Goal: Book appointment/travel/reservation

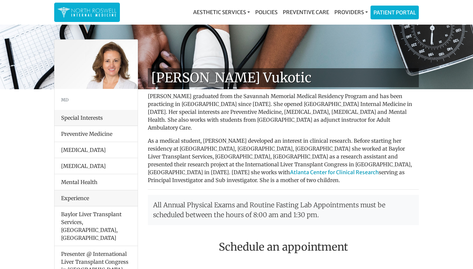
scroll to position [76, 0]
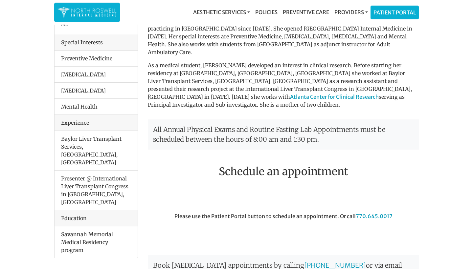
click at [261, 165] on h2 "Schedule an appointment" at bounding box center [283, 171] width 271 height 12
click at [321, 165] on h2 "Schedule an appointment" at bounding box center [283, 171] width 271 height 12
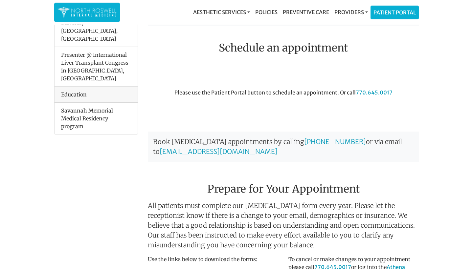
scroll to position [288, 0]
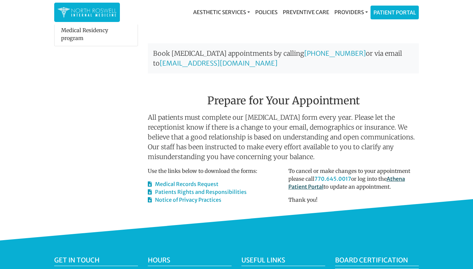
click at [393, 176] on link "Athena Patient Portal" at bounding box center [346, 183] width 117 height 14
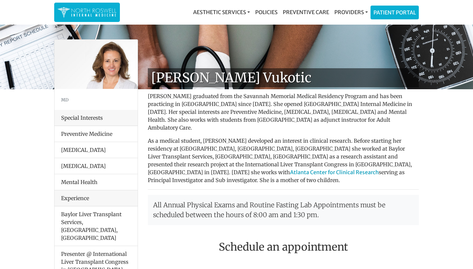
scroll to position [0, 0]
click at [73, 151] on li "Hypertension" at bounding box center [96, 150] width 83 height 16
click at [77, 141] on li "Preventive Medicine" at bounding box center [96, 134] width 83 height 16
click at [76, 136] on li "Preventive Medicine" at bounding box center [96, 134] width 83 height 16
click at [218, 10] on link "Aesthetic Services" at bounding box center [221, 12] width 62 height 13
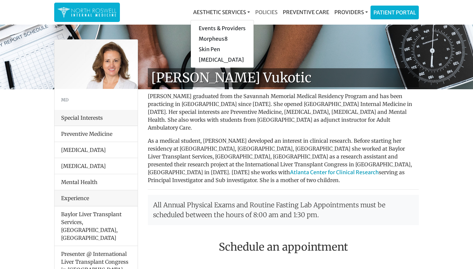
click at [264, 11] on link "Policies" at bounding box center [266, 12] width 28 height 13
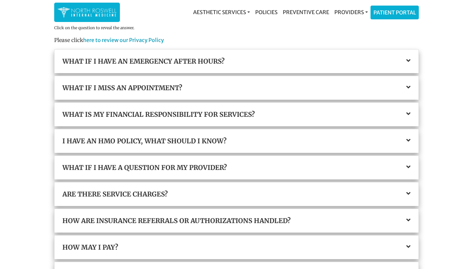
scroll to position [60, 0]
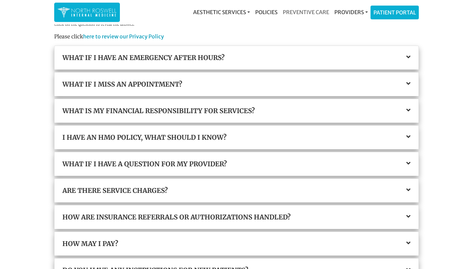
click at [308, 12] on link "Preventive Care" at bounding box center [306, 12] width 52 height 13
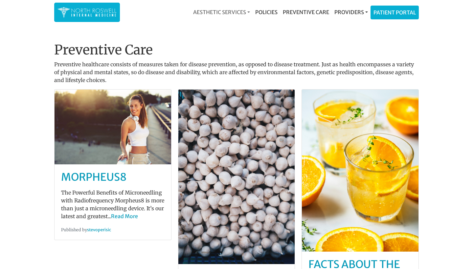
click at [222, 16] on link "Aesthetic Services" at bounding box center [221, 12] width 62 height 13
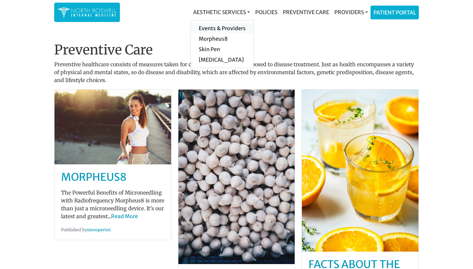
click at [222, 25] on link "Events & Providers" at bounding box center [222, 28] width 63 height 11
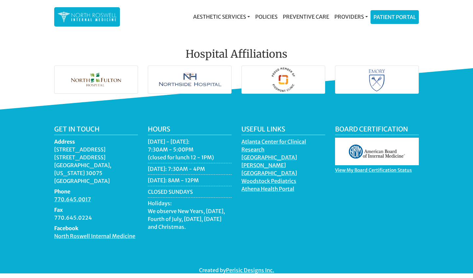
scroll to position [946, 0]
